Goal: Entertainment & Leisure: Consume media (video, audio)

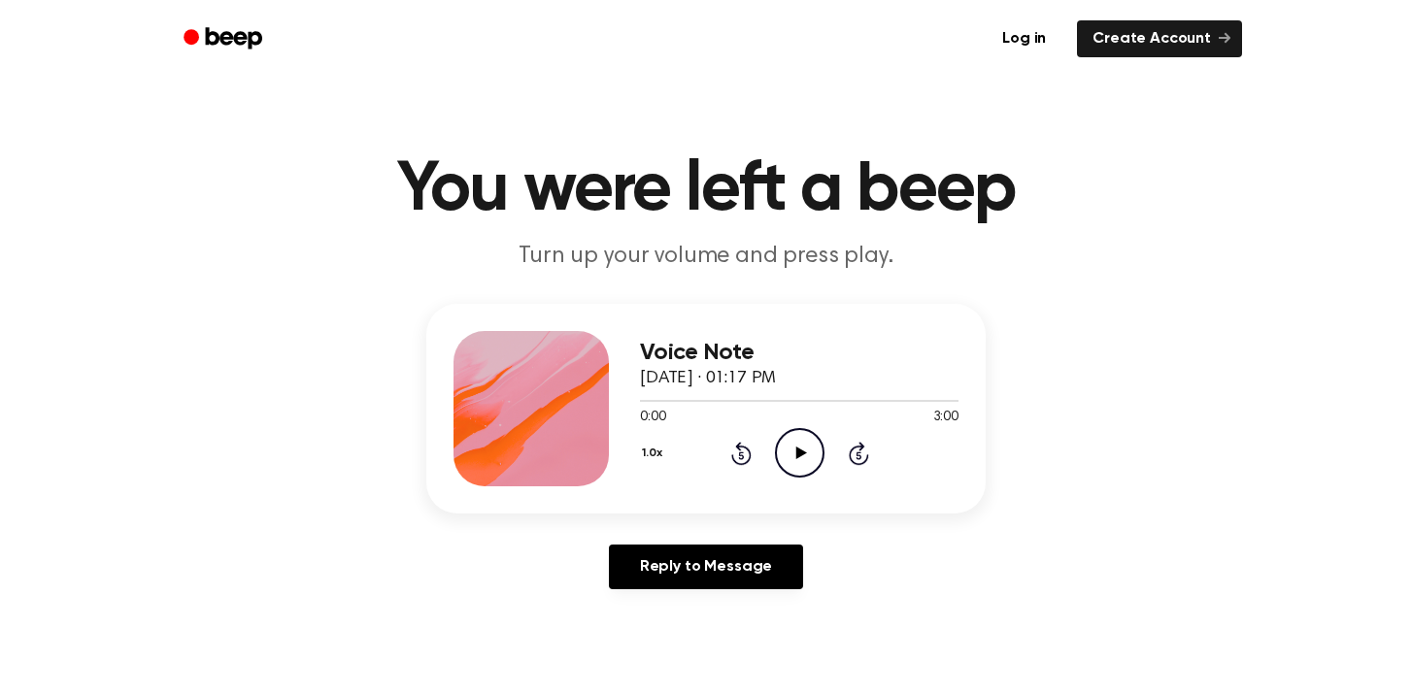
click at [802, 466] on icon "Play Audio" at bounding box center [800, 453] width 50 height 50
click at [746, 454] on icon "Rewind 5 seconds" at bounding box center [740, 453] width 21 height 25
click at [796, 457] on icon at bounding box center [800, 453] width 9 height 13
click at [730, 455] on icon "Rewind 5 seconds" at bounding box center [740, 453] width 21 height 25
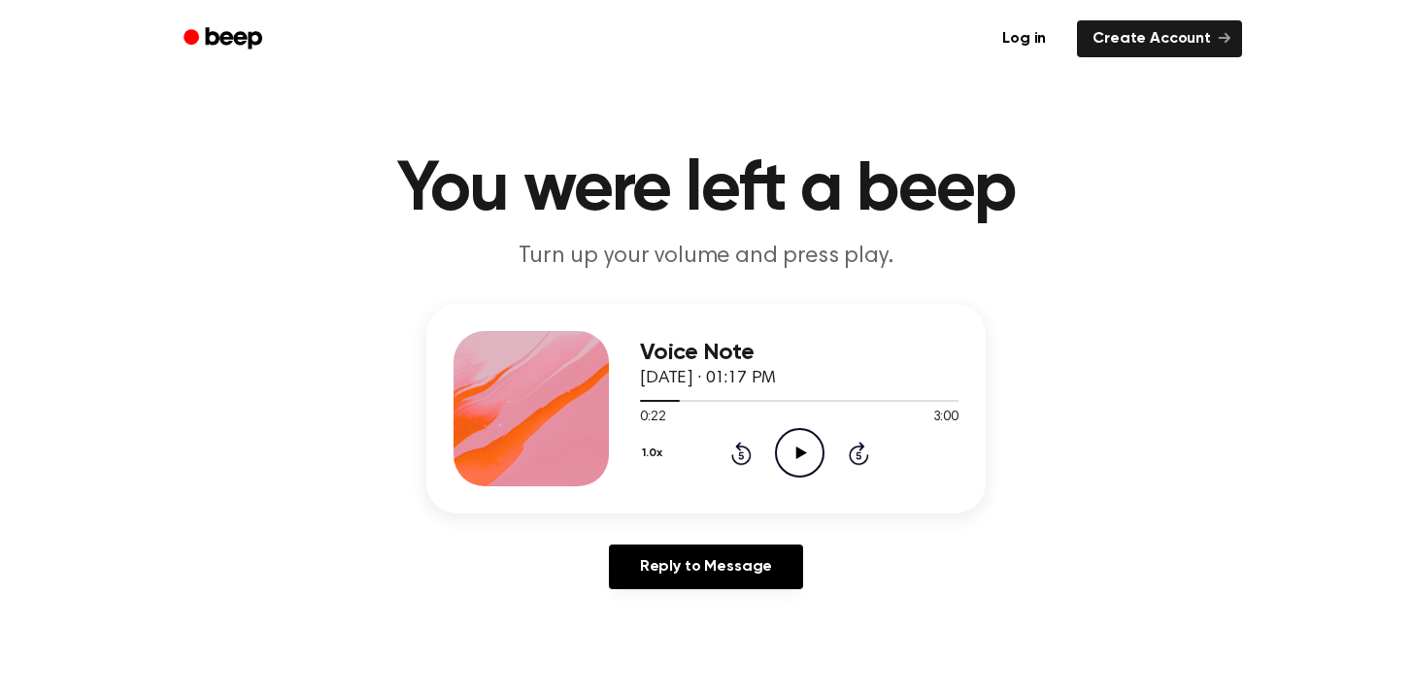
click at [732, 455] on icon at bounding box center [741, 453] width 20 height 23
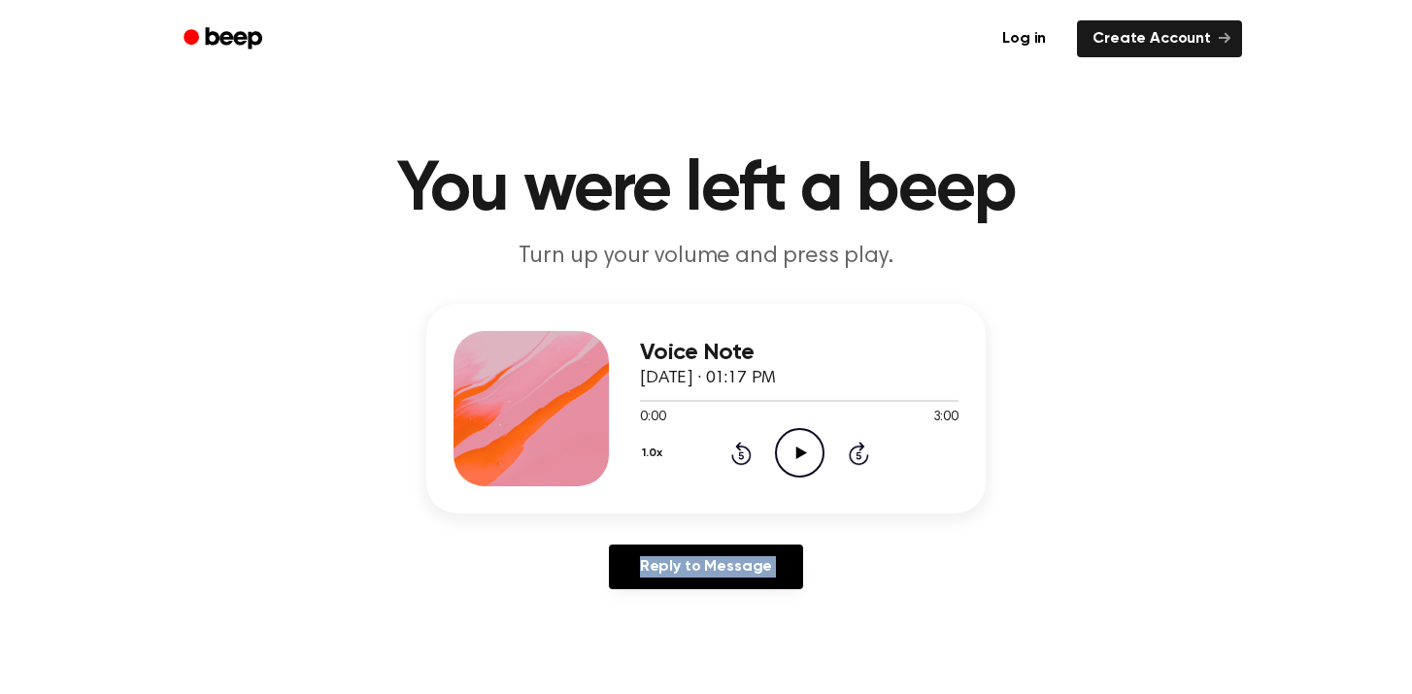
click at [732, 455] on icon at bounding box center [741, 453] width 20 height 23
click at [809, 452] on icon "Play Audio" at bounding box center [800, 453] width 50 height 50
click at [803, 460] on icon "Play Audio" at bounding box center [800, 453] width 50 height 50
